Goal: Obtain resource: Obtain resource

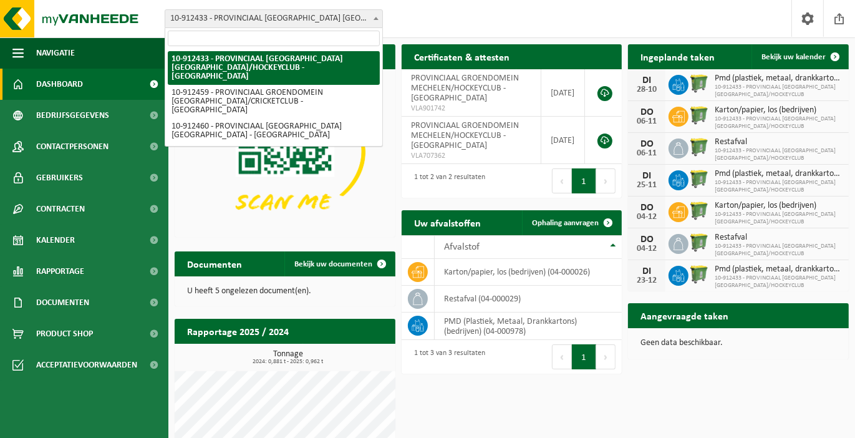
click at [377, 17] on b at bounding box center [376, 18] width 5 height 3
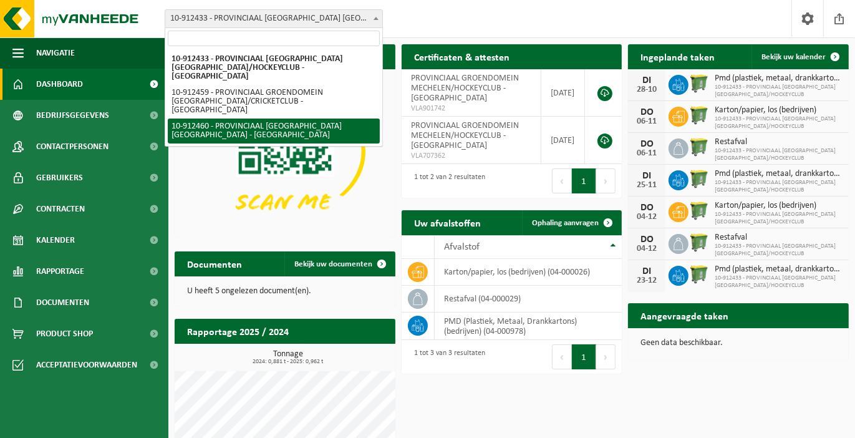
select select "125611"
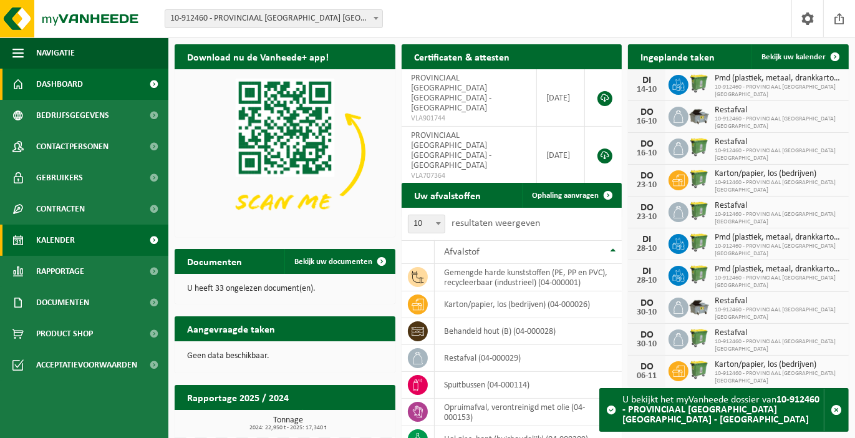
click at [65, 238] on span "Kalender" at bounding box center [55, 240] width 39 height 31
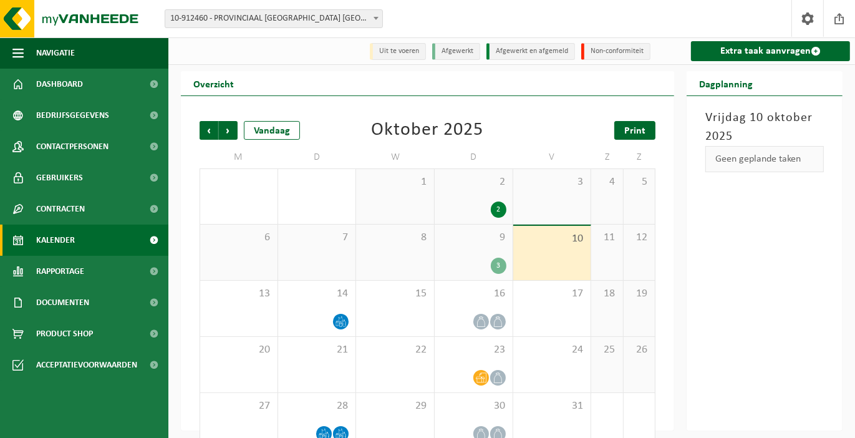
click at [639, 130] on span "Print" at bounding box center [634, 131] width 21 height 10
click at [234, 133] on span "Volgende" at bounding box center [228, 130] width 19 height 19
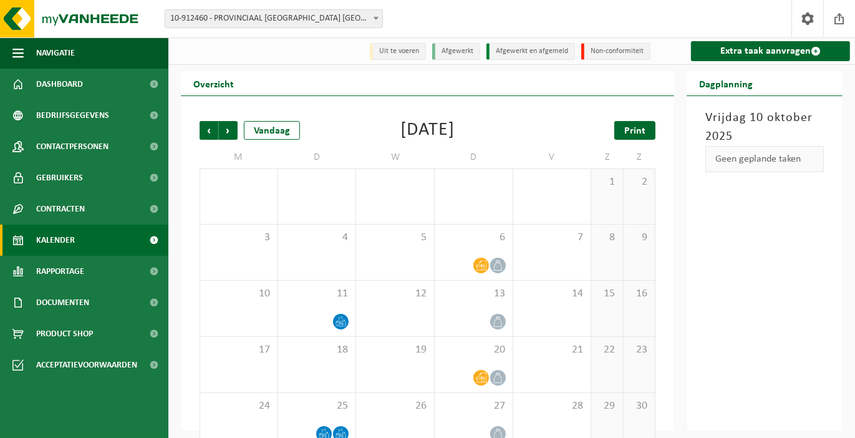
click at [636, 133] on span "Print" at bounding box center [634, 131] width 21 height 10
click at [228, 128] on span "Volgende" at bounding box center [228, 130] width 19 height 19
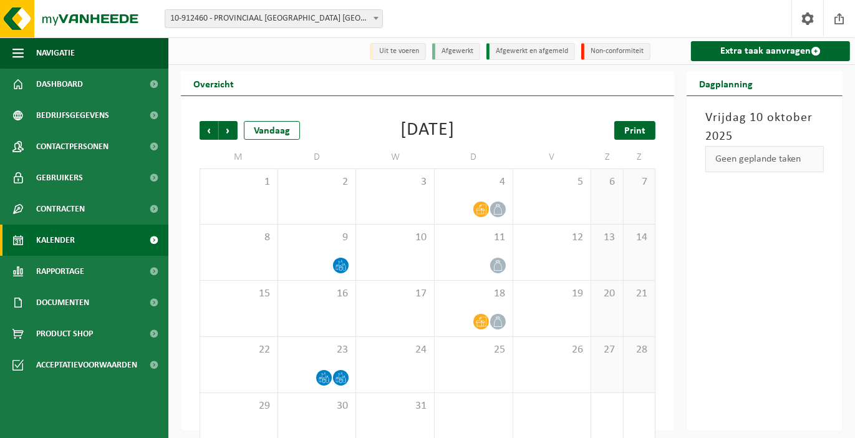
click at [628, 132] on span "Print" at bounding box center [634, 131] width 21 height 10
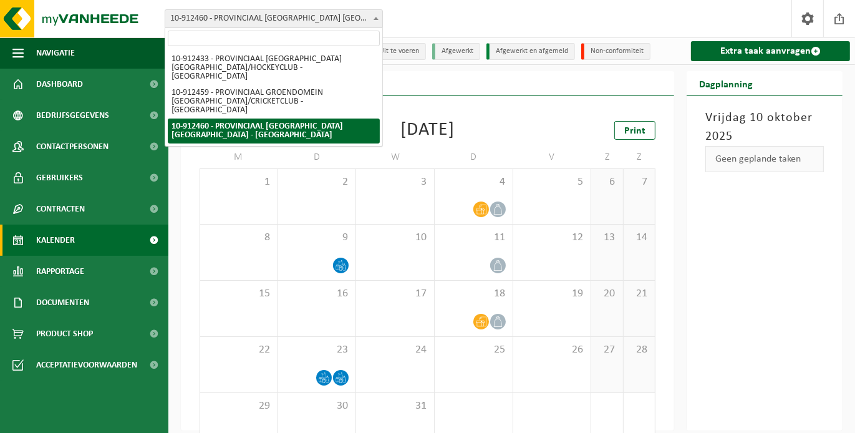
click at [375, 17] on b at bounding box center [376, 18] width 5 height 3
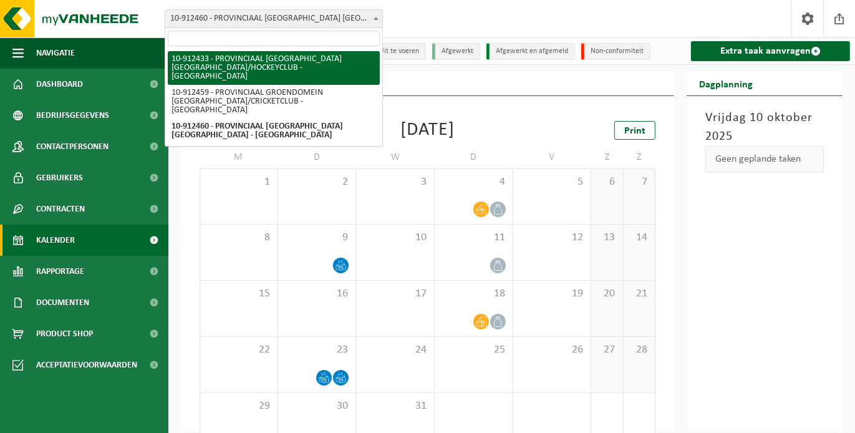
select select "125591"
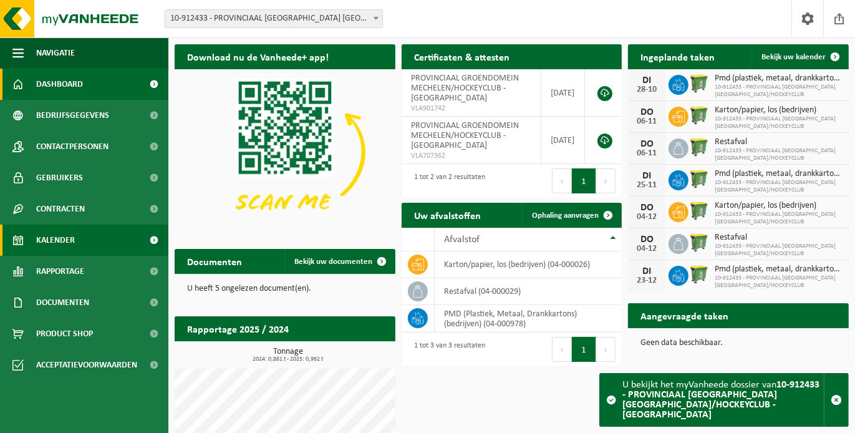
click at [57, 239] on span "Kalender" at bounding box center [55, 240] width 39 height 31
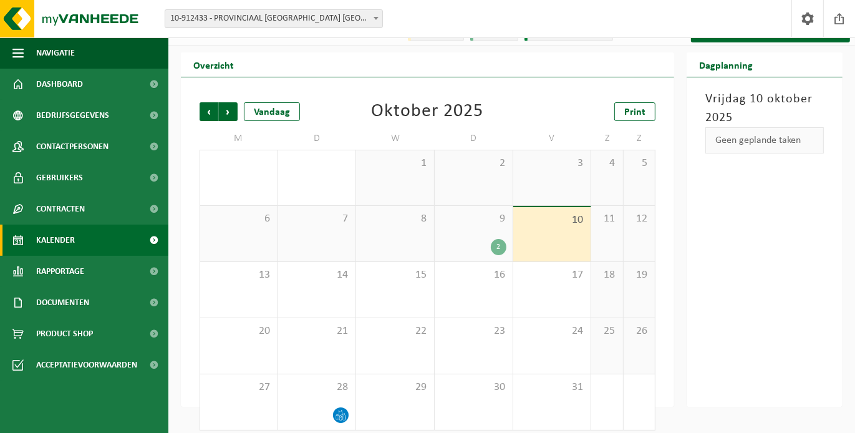
scroll to position [29, 0]
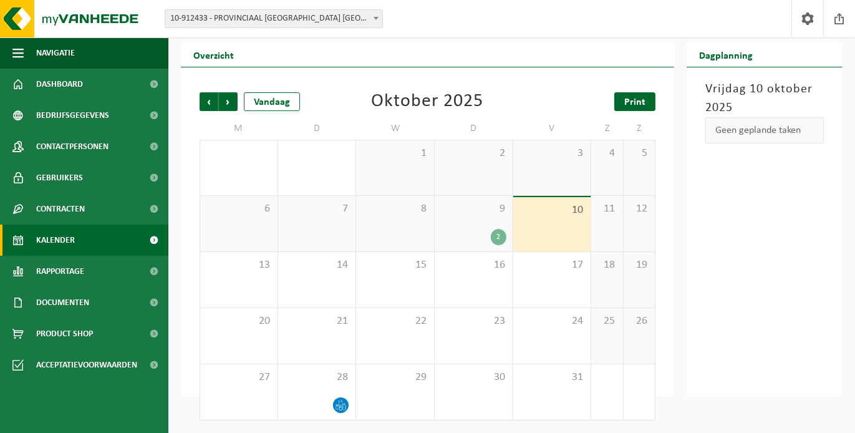
click at [642, 105] on span "Print" at bounding box center [634, 102] width 21 height 10
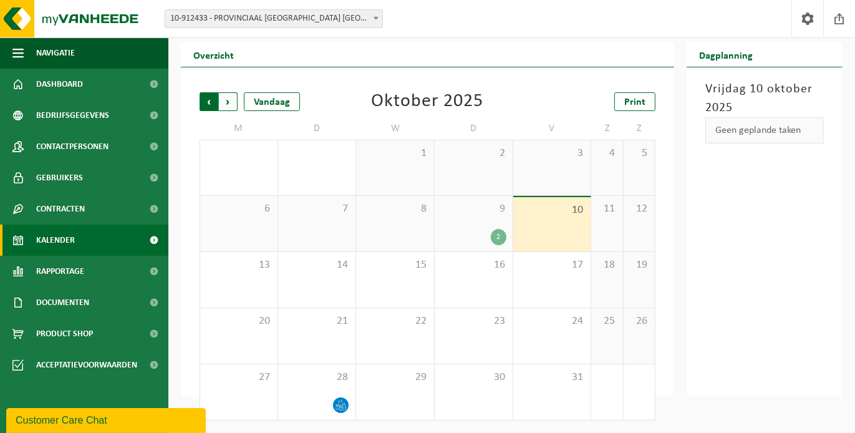
click at [225, 100] on span "Volgende" at bounding box center [228, 101] width 19 height 19
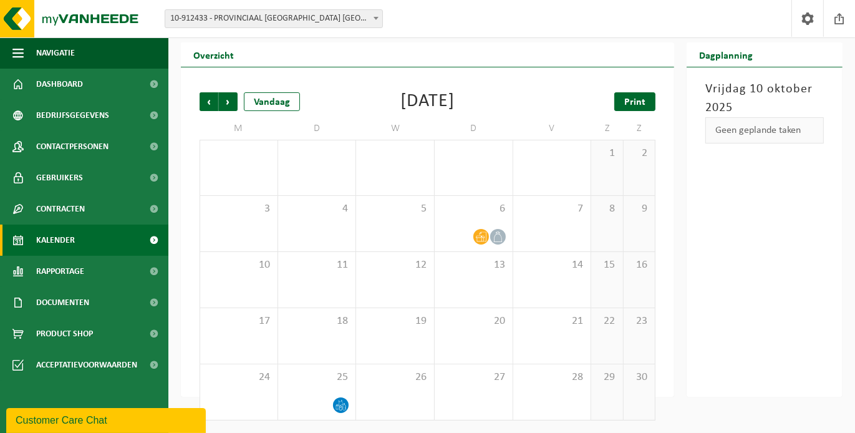
click at [632, 98] on span "Print" at bounding box center [634, 102] width 21 height 10
click at [232, 100] on span "Volgende" at bounding box center [228, 101] width 19 height 19
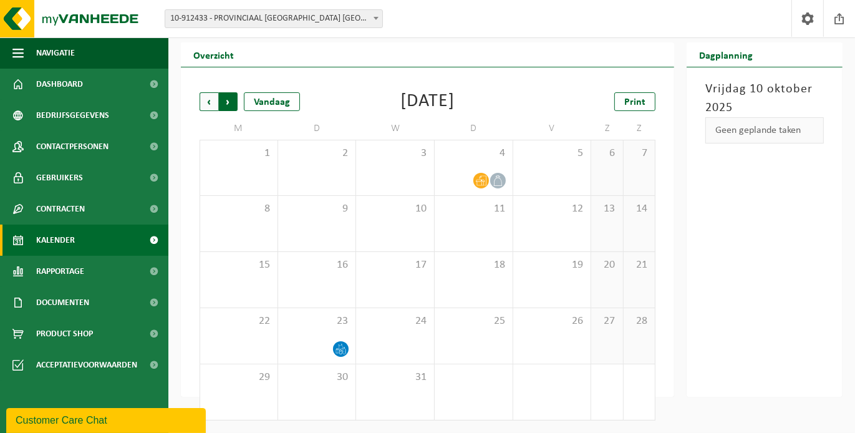
click at [207, 100] on span "Vorige" at bounding box center [209, 101] width 19 height 19
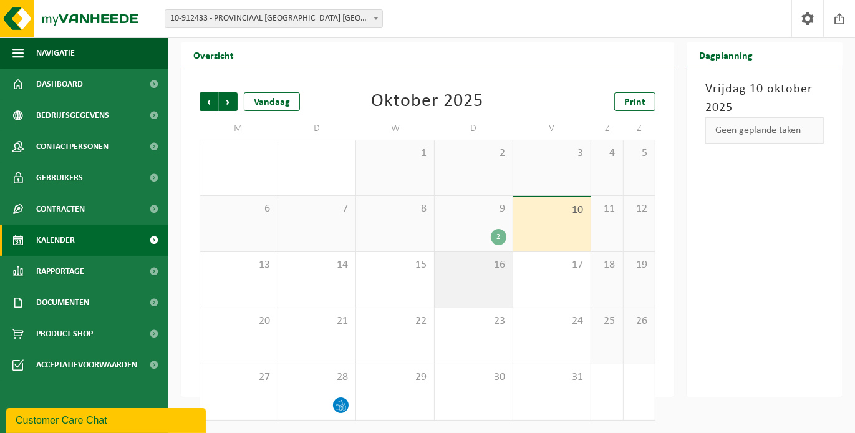
click at [481, 271] on span "16" at bounding box center [473, 265] width 65 height 14
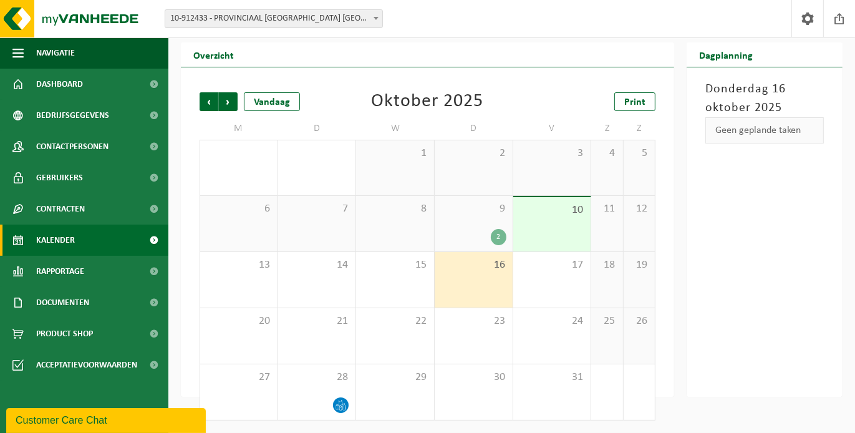
click at [754, 227] on div "Donderdag 16 oktober 2025 Geen geplande taken" at bounding box center [765, 231] width 156 height 329
click at [469, 276] on div "16" at bounding box center [474, 280] width 78 height 56
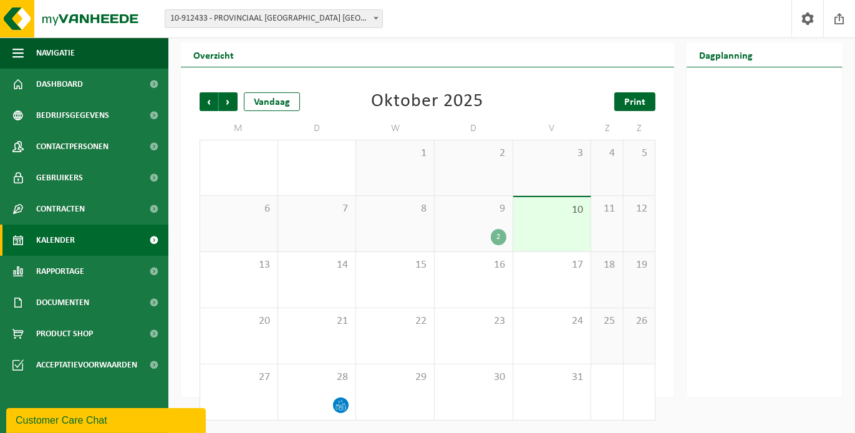
click at [637, 99] on span "Print" at bounding box center [634, 102] width 21 height 10
click at [230, 98] on span "Volgende" at bounding box center [228, 101] width 19 height 19
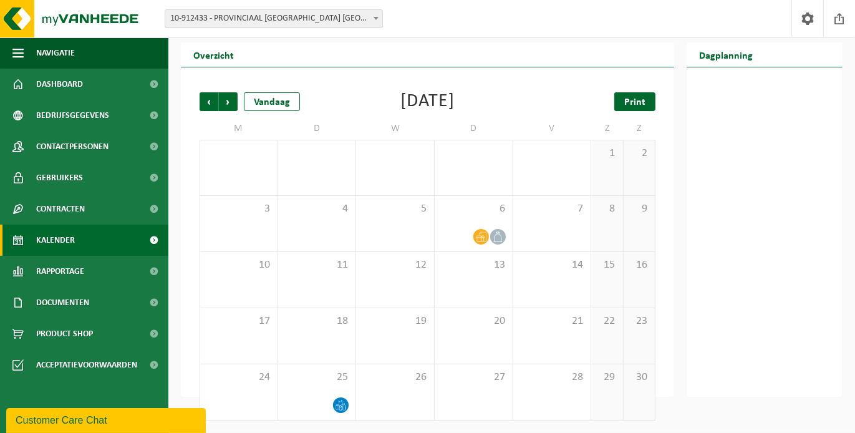
click at [632, 97] on span "Print" at bounding box center [634, 102] width 21 height 10
click at [226, 101] on span "Volgende" at bounding box center [228, 101] width 19 height 19
click at [635, 99] on span "Print" at bounding box center [634, 102] width 21 height 10
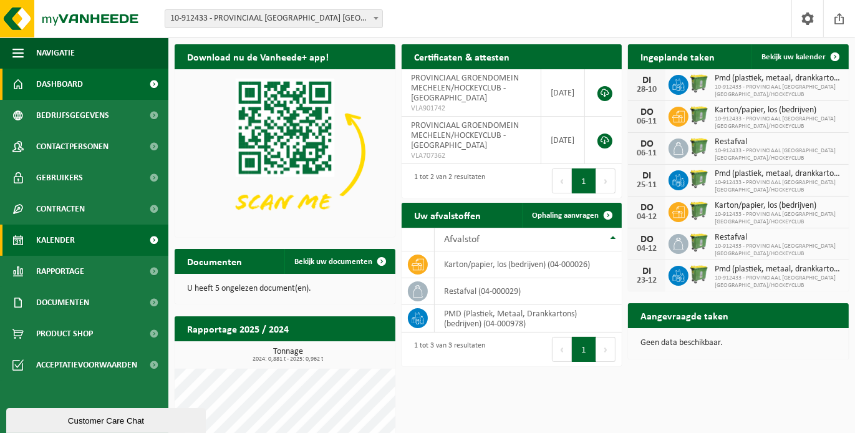
click at [60, 239] on span "Kalender" at bounding box center [55, 240] width 39 height 31
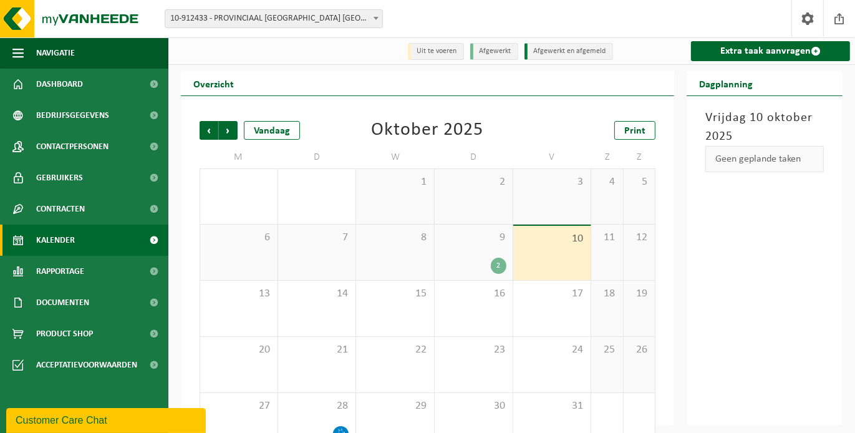
click at [374, 16] on span at bounding box center [376, 18] width 12 height 16
click at [634, 128] on span "Print" at bounding box center [634, 131] width 21 height 10
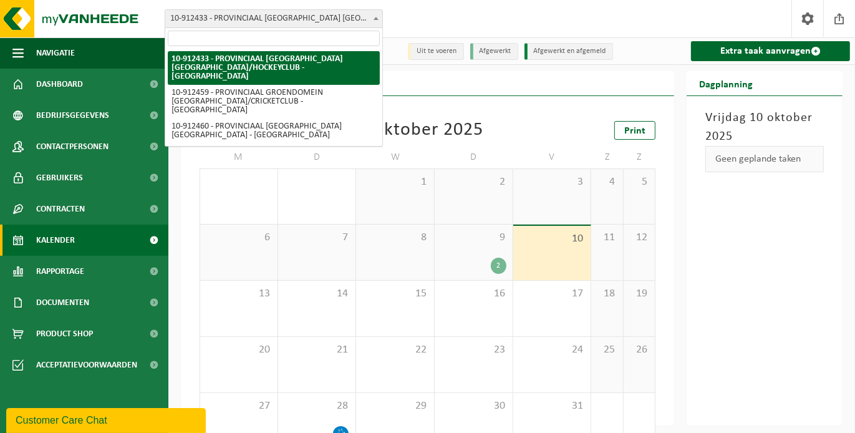
click at [377, 17] on b at bounding box center [376, 18] width 5 height 3
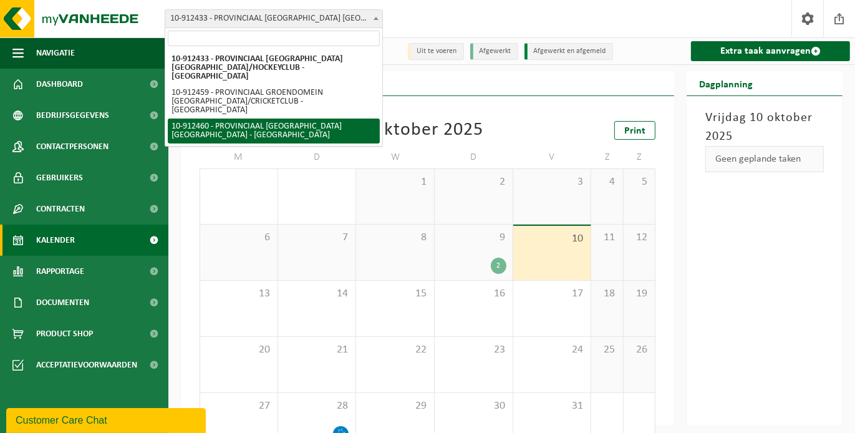
select select "125611"
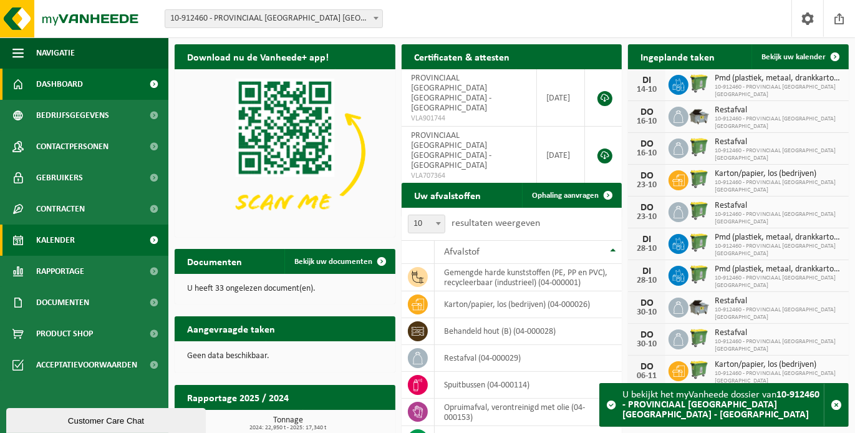
click at [73, 239] on span "Kalender" at bounding box center [55, 240] width 39 height 31
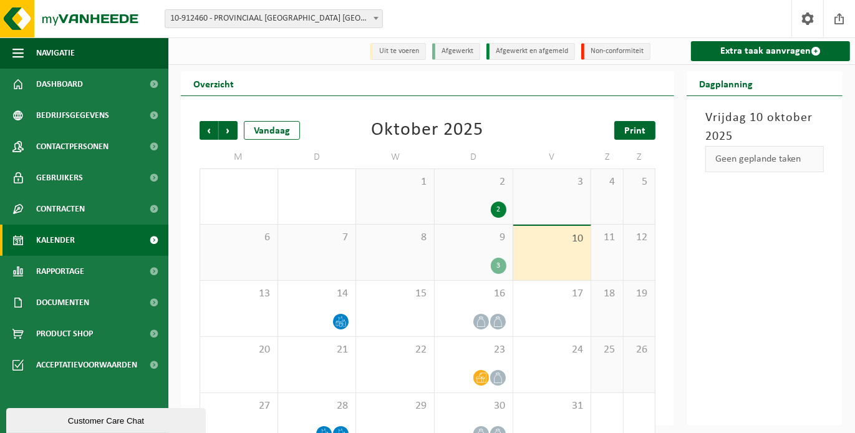
click at [635, 135] on span "Print" at bounding box center [634, 131] width 21 height 10
